Goal: Transaction & Acquisition: Purchase product/service

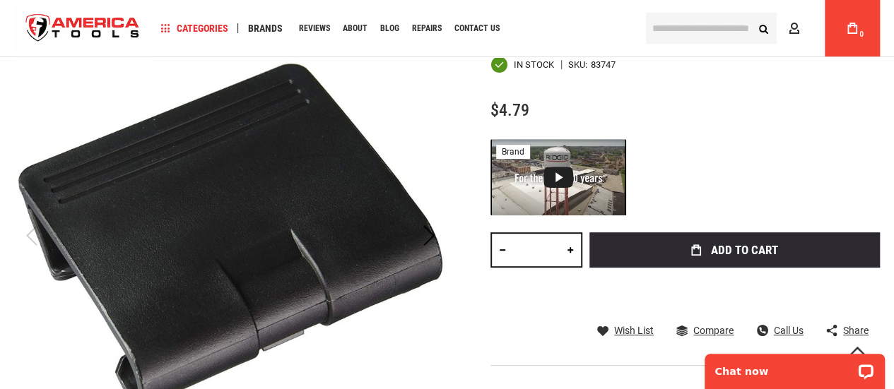
click at [567, 251] on link at bounding box center [570, 249] width 24 height 35
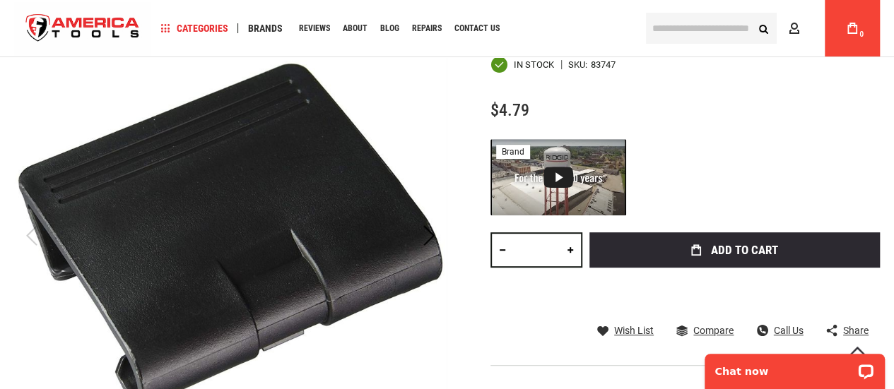
click at [567, 251] on link at bounding box center [570, 249] width 24 height 35
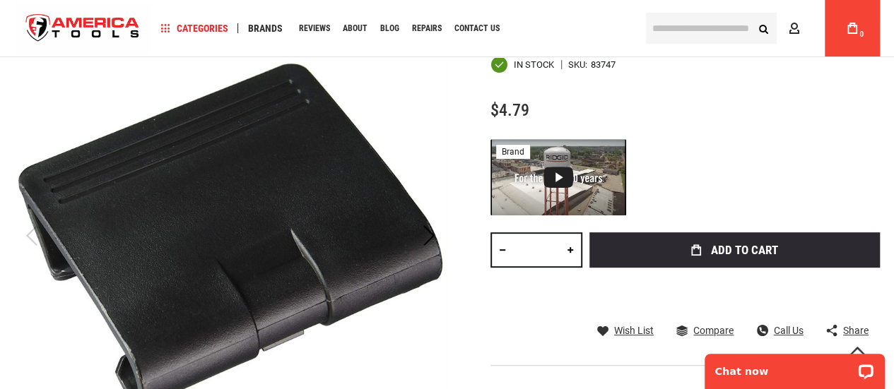
click at [567, 251] on link at bounding box center [570, 249] width 24 height 35
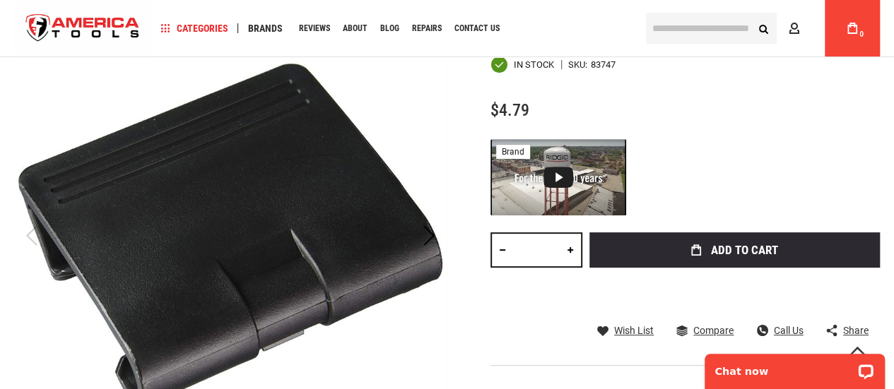
click at [567, 251] on link at bounding box center [570, 249] width 24 height 35
type input "**"
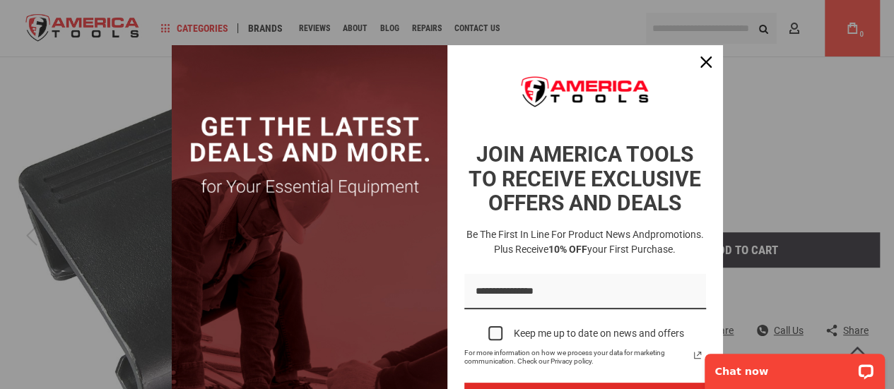
click at [774, 247] on div "Marketing offer form" at bounding box center [447, 194] width 894 height 389
click at [704, 64] on icon "close icon" at bounding box center [705, 62] width 11 height 11
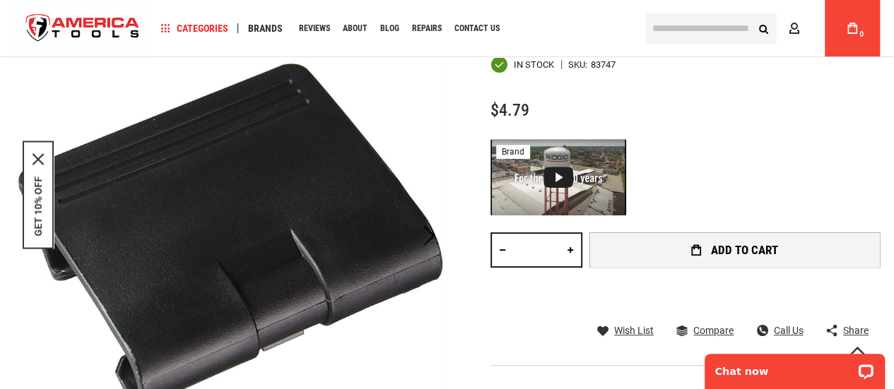
click at [738, 245] on span "Add to Cart" at bounding box center [743, 251] width 67 height 12
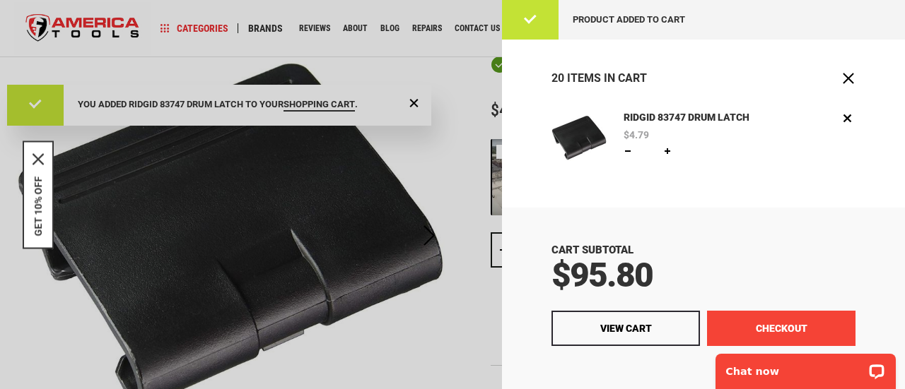
click at [763, 329] on button "Checkout" at bounding box center [781, 328] width 148 height 35
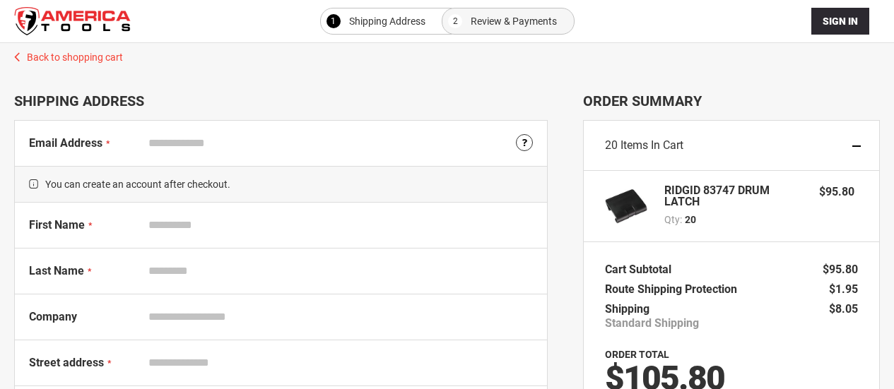
select select "**"
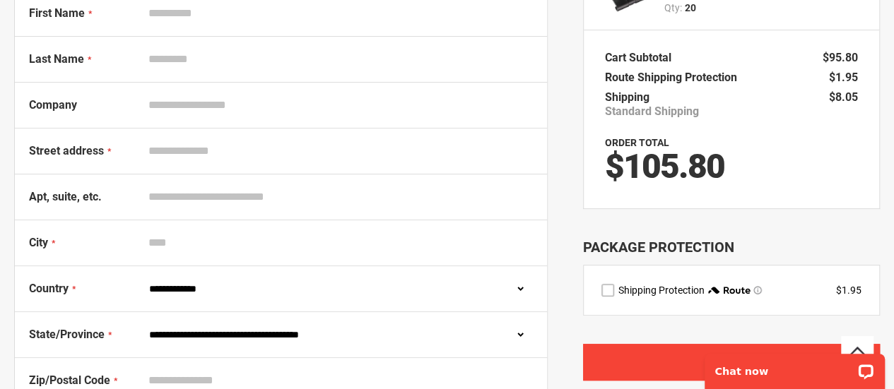
click at [758, 290] on span "route shipping protection selector element" at bounding box center [757, 290] width 8 height 8
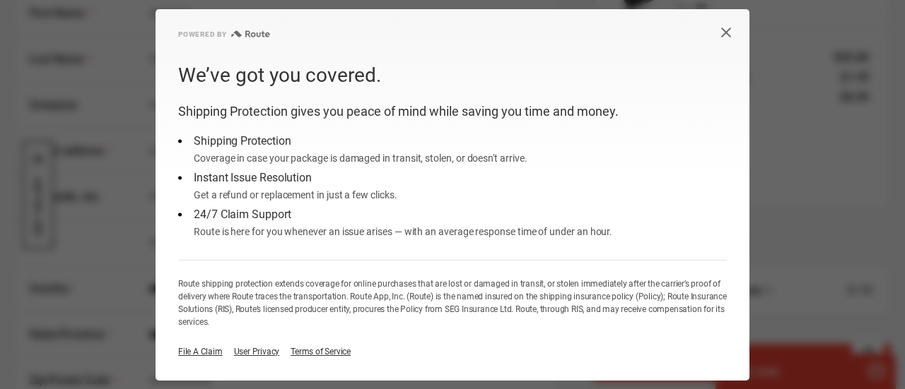
click at [728, 31] on icon "Close dialog button" at bounding box center [725, 32] width 11 height 11
